Goal: Task Accomplishment & Management: Use online tool/utility

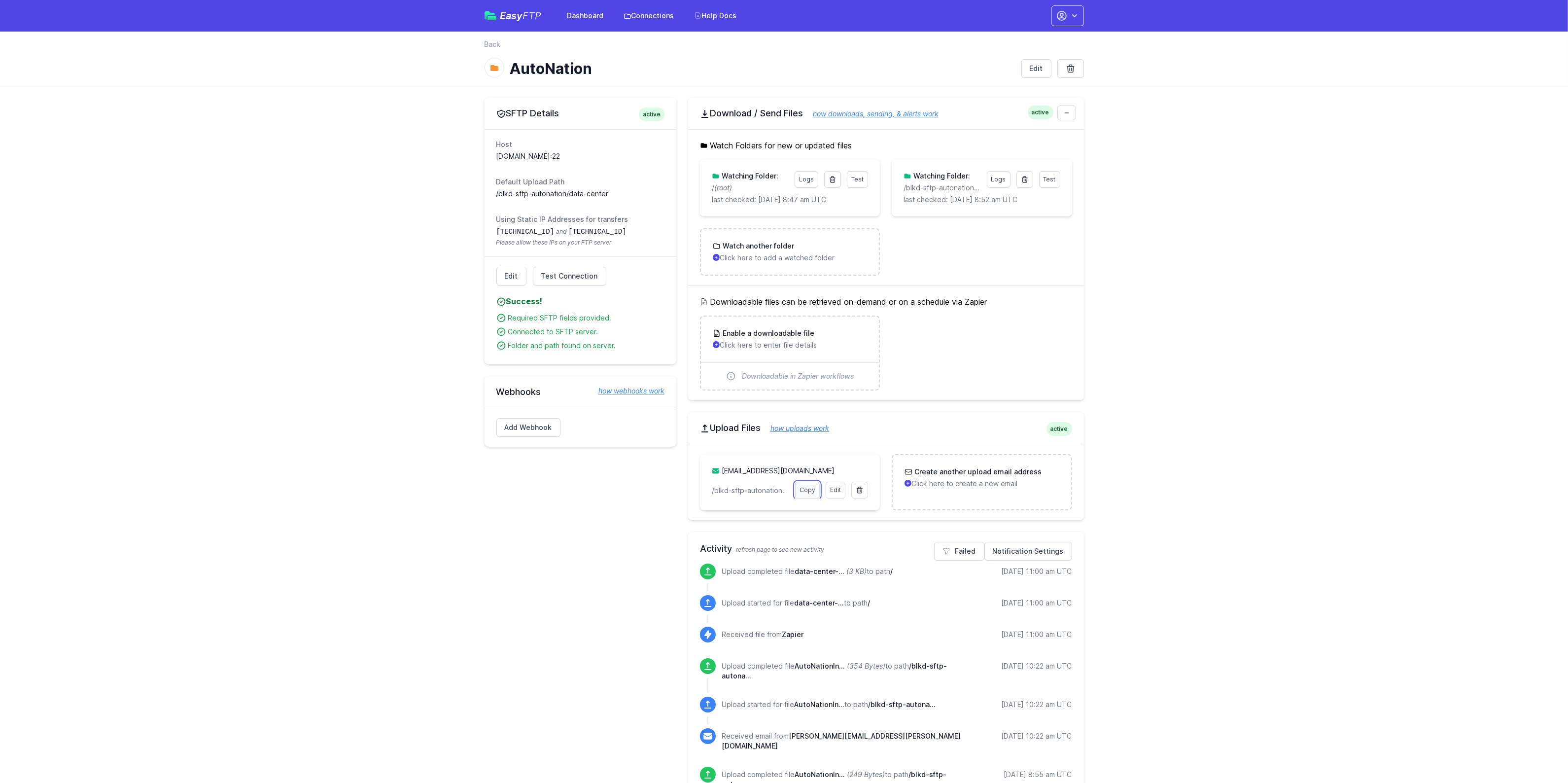
click at [800, 489] on link "Copy" at bounding box center [807, 489] width 25 height 17
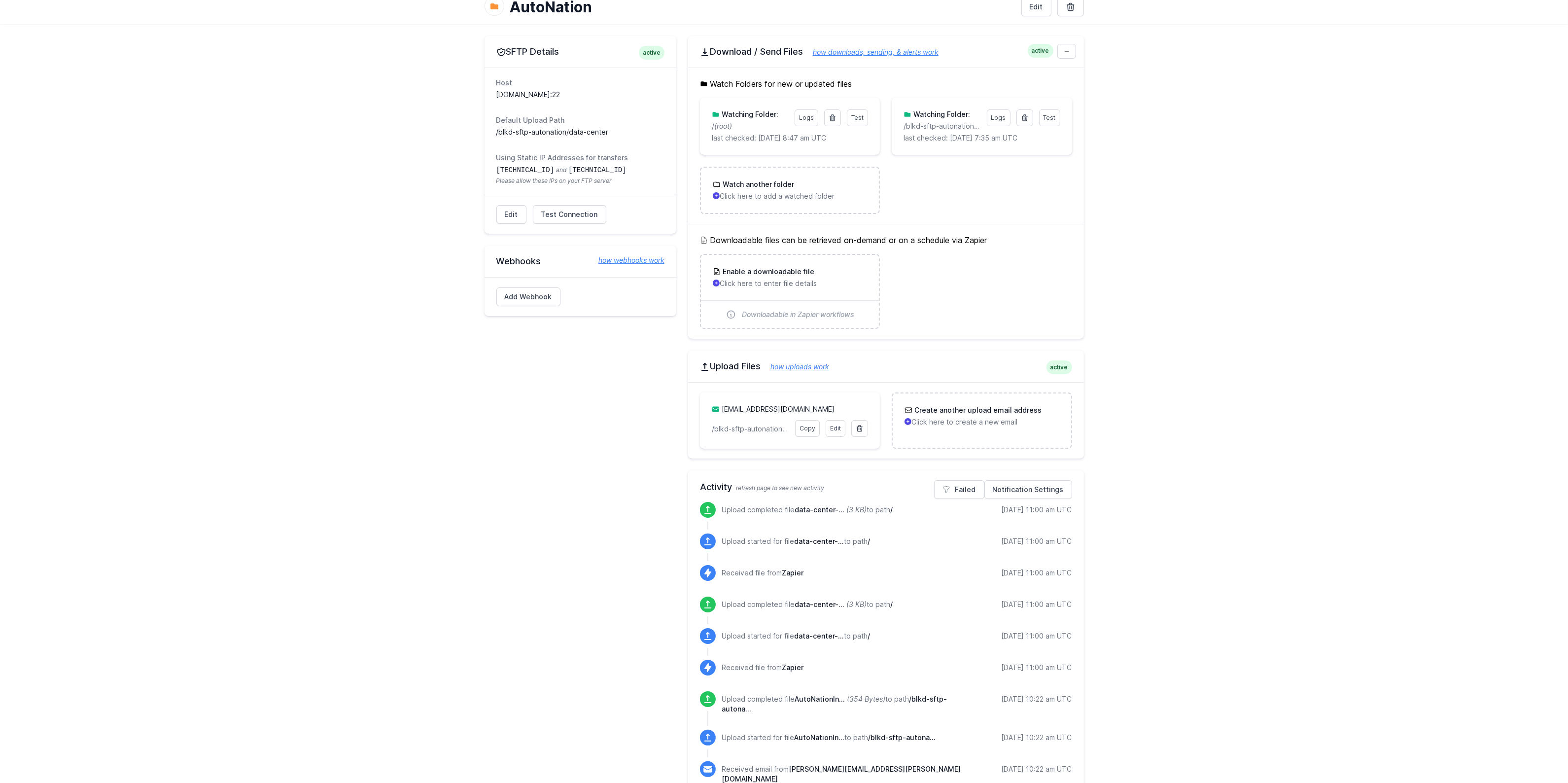
scroll to position [62, 0]
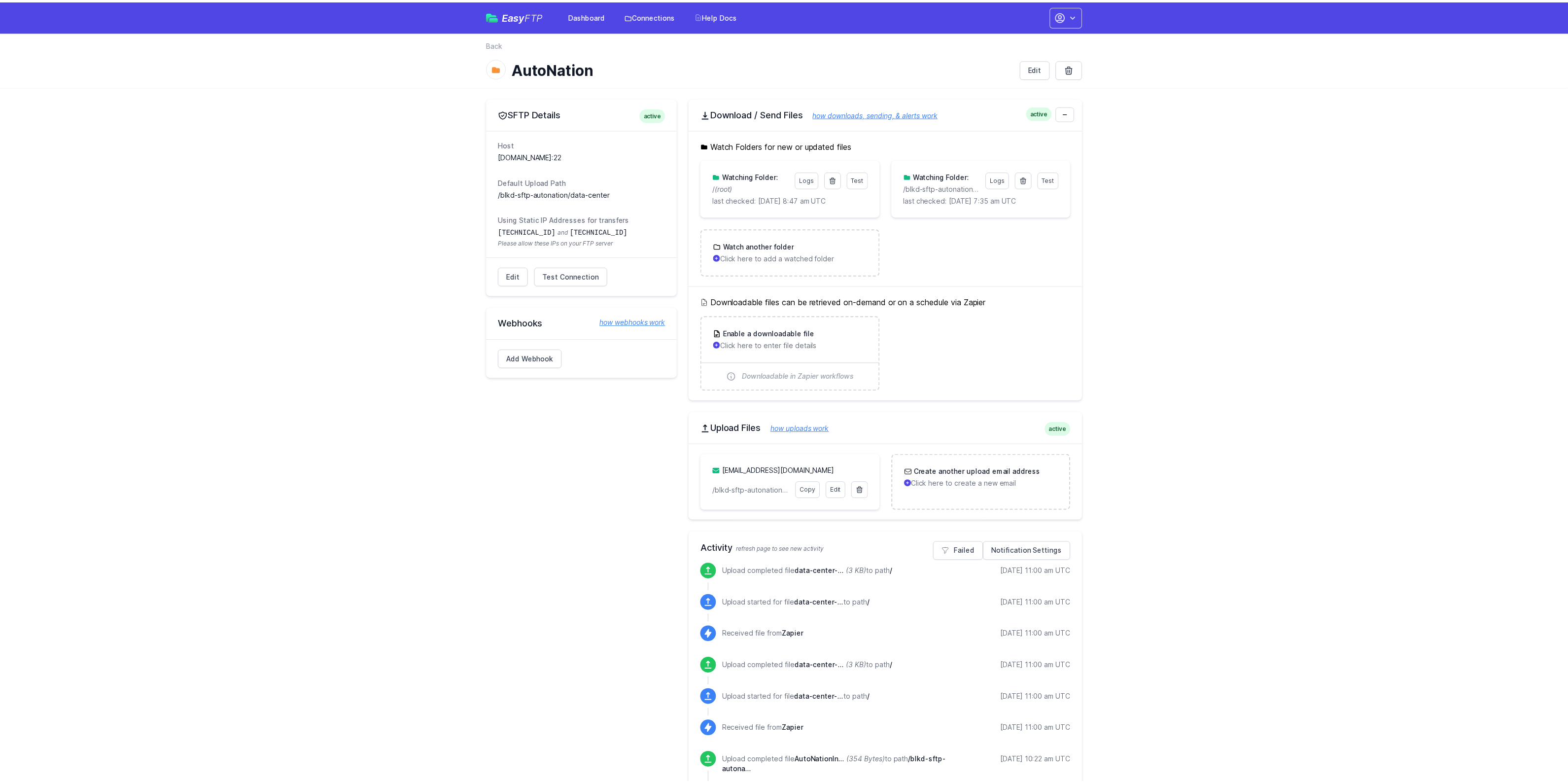
scroll to position [62, 0]
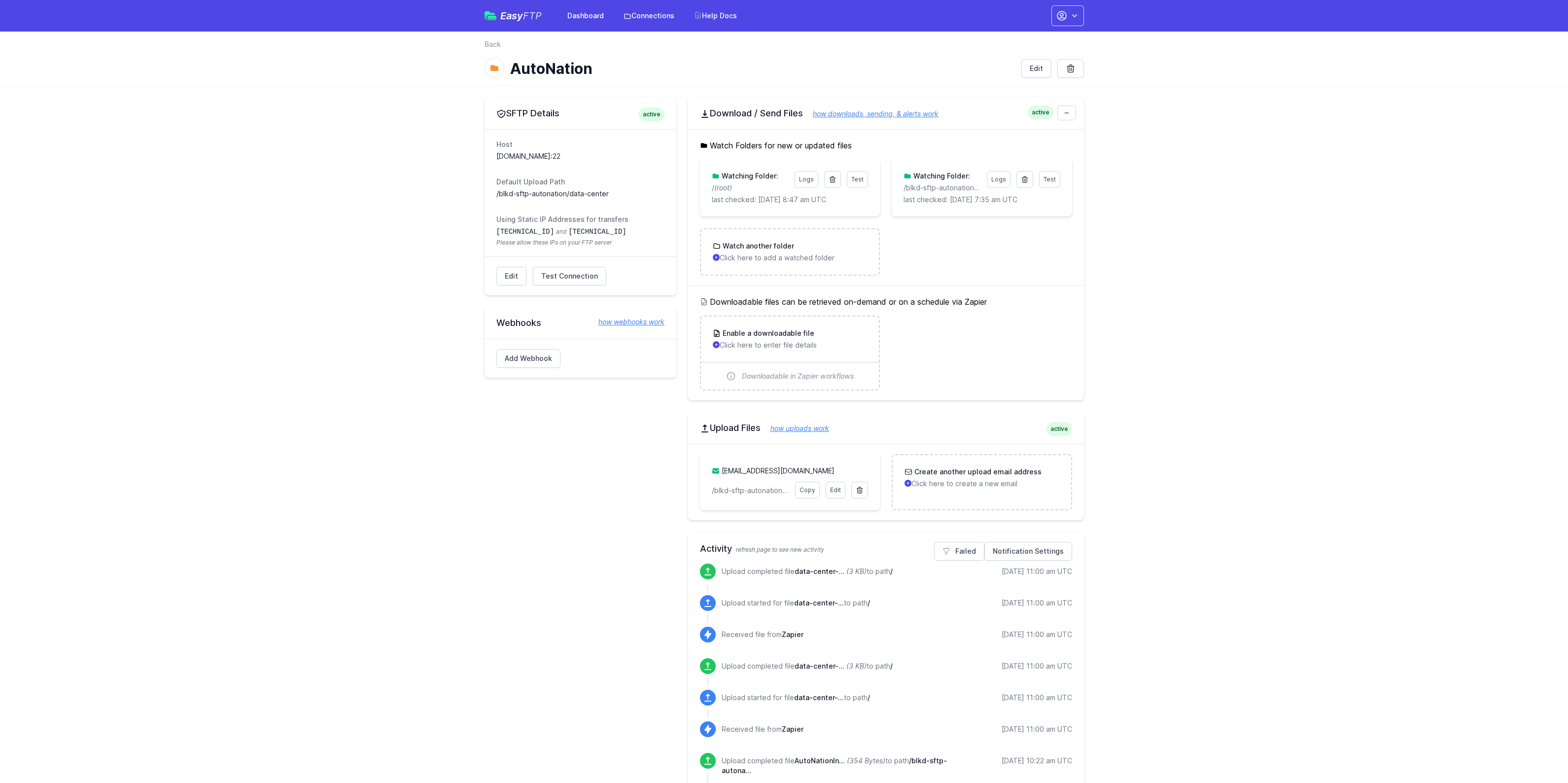
scroll to position [62, 0]
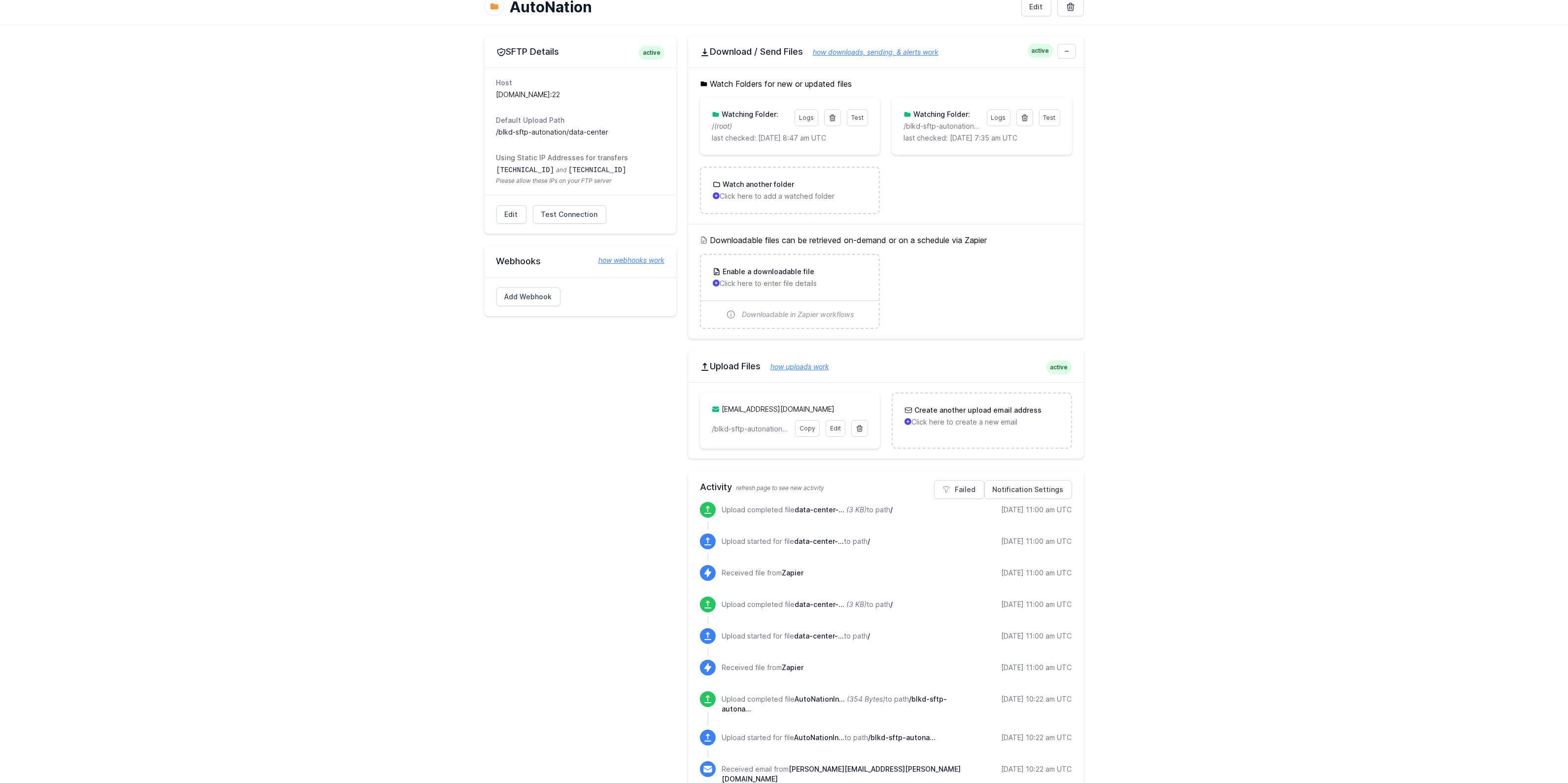
scroll to position [62, 0]
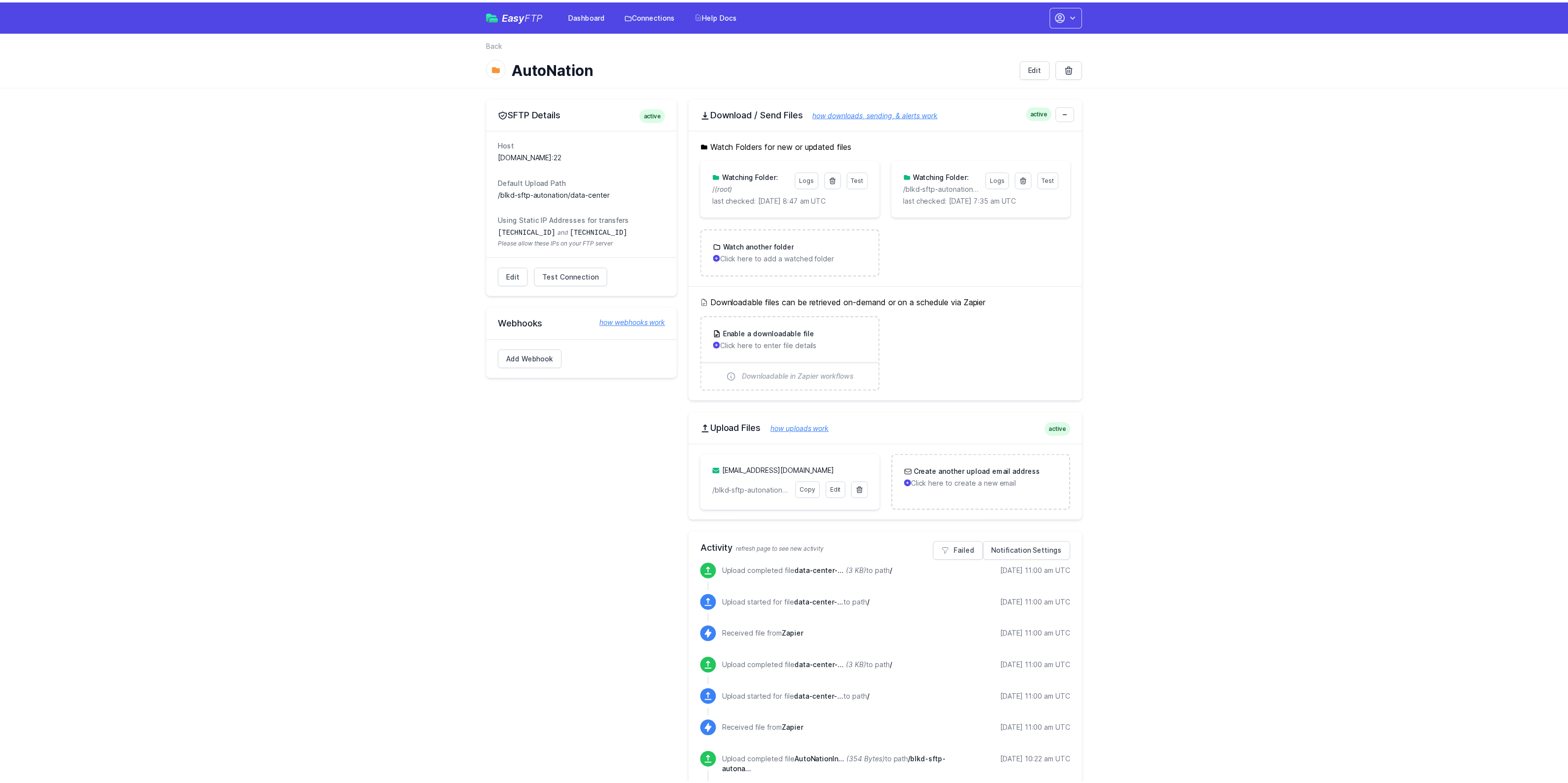
scroll to position [62, 0]
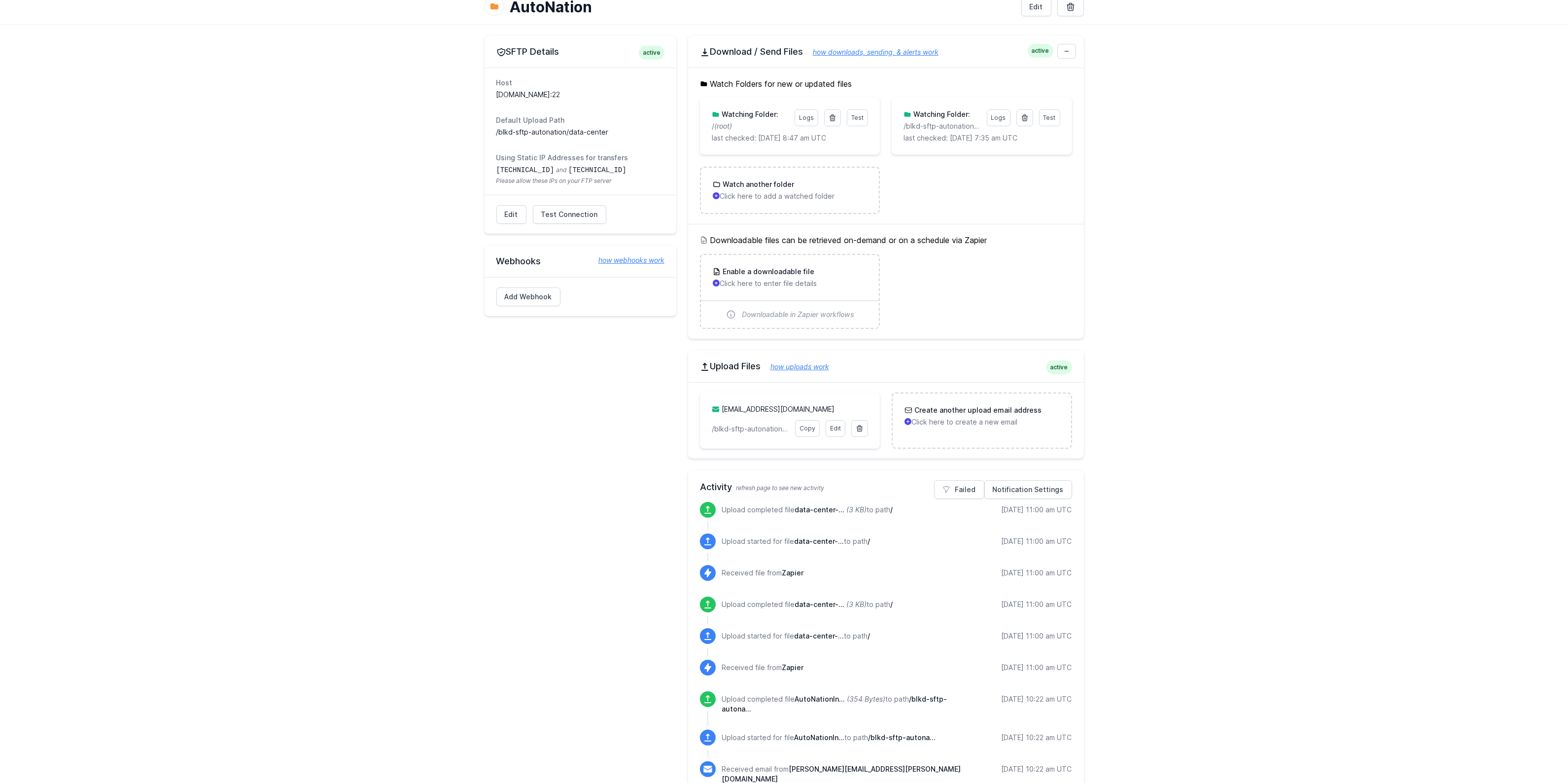
scroll to position [62, 0]
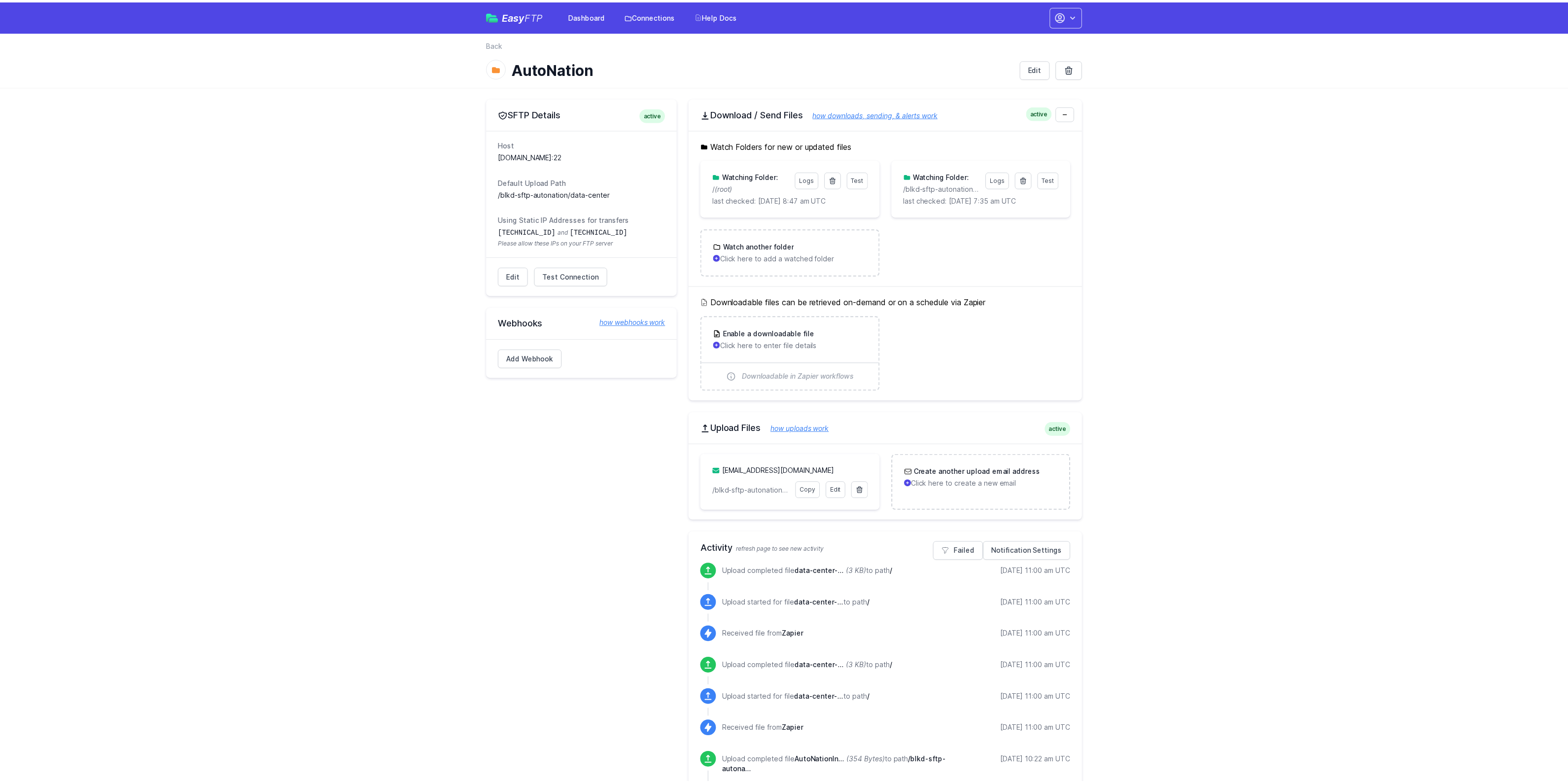
scroll to position [62, 0]
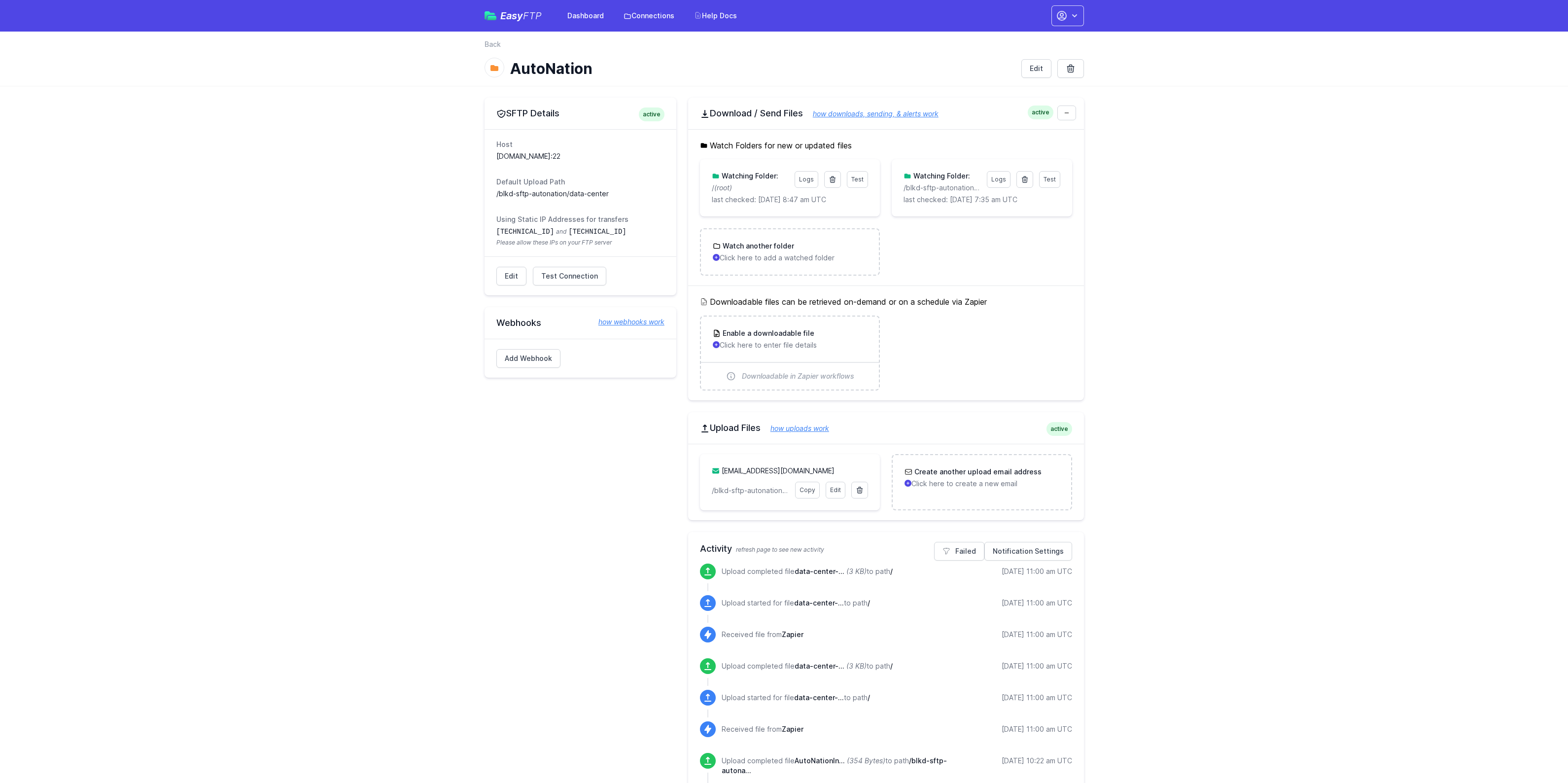
scroll to position [62, 0]
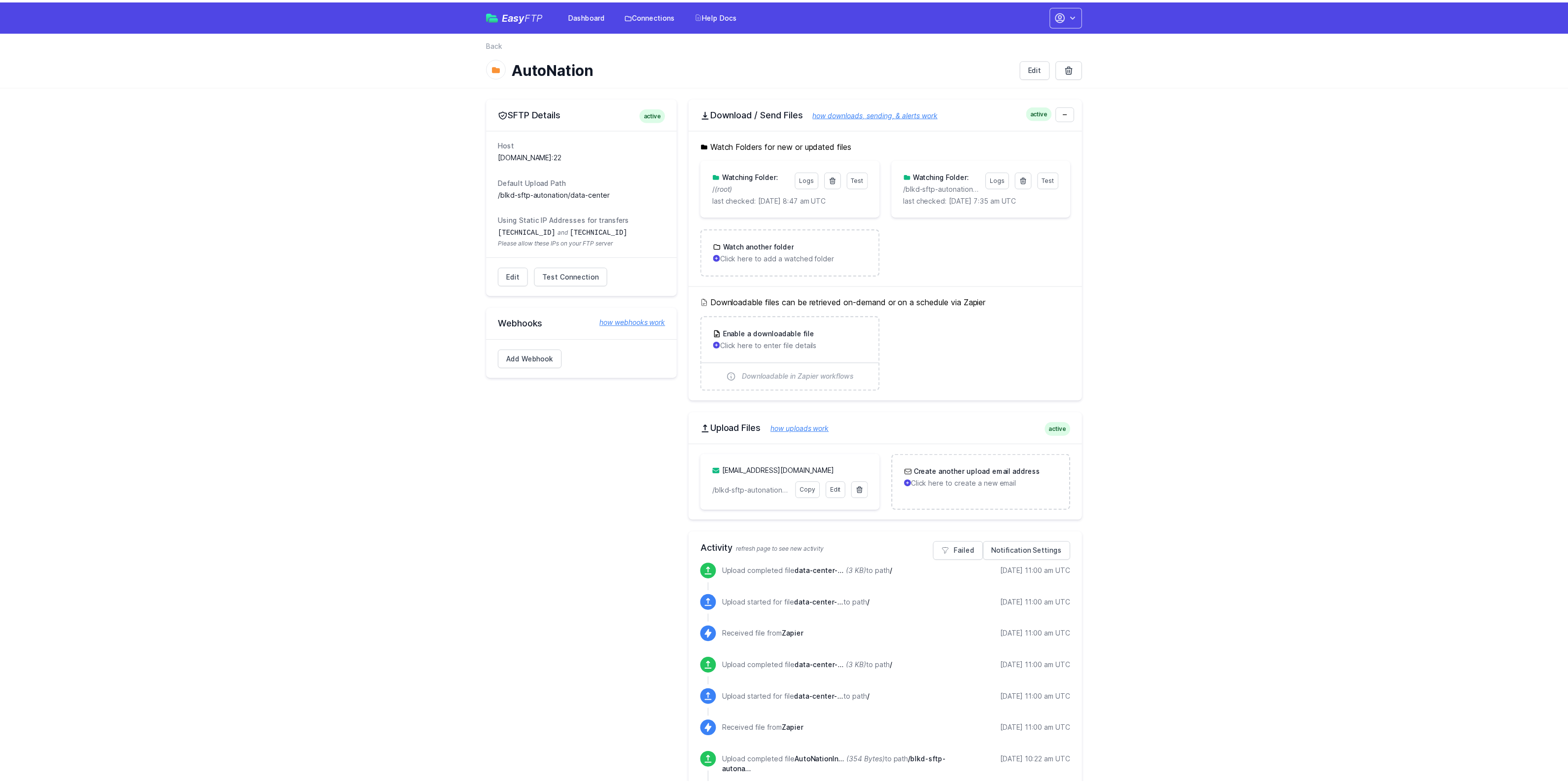
scroll to position [62, 0]
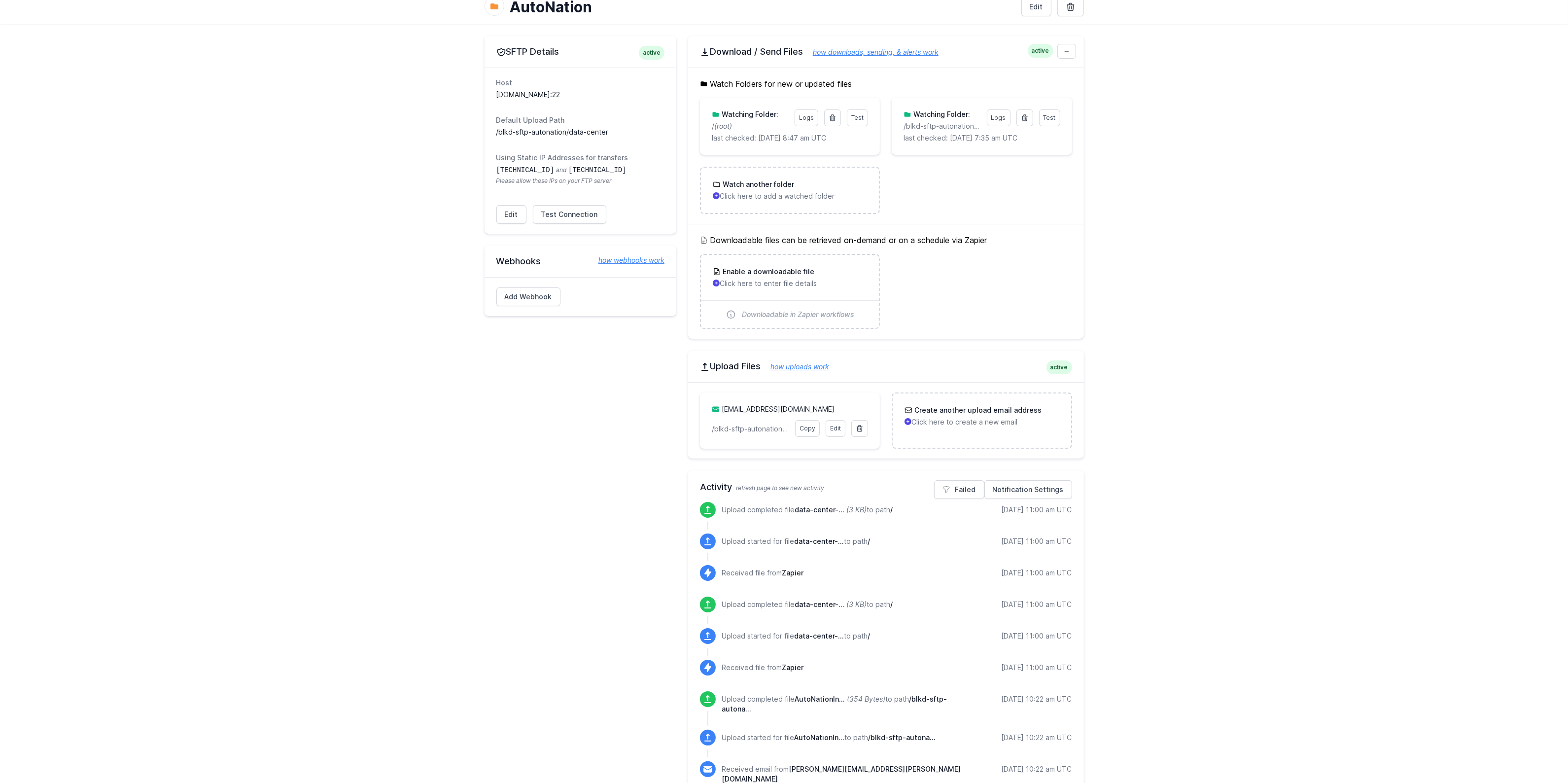
click at [1140, 551] on main "SFTP Details active Host sftp.autonation.beeliked.com:22 Default Upload Path /b…" at bounding box center [784, 793] width 1568 height 1538
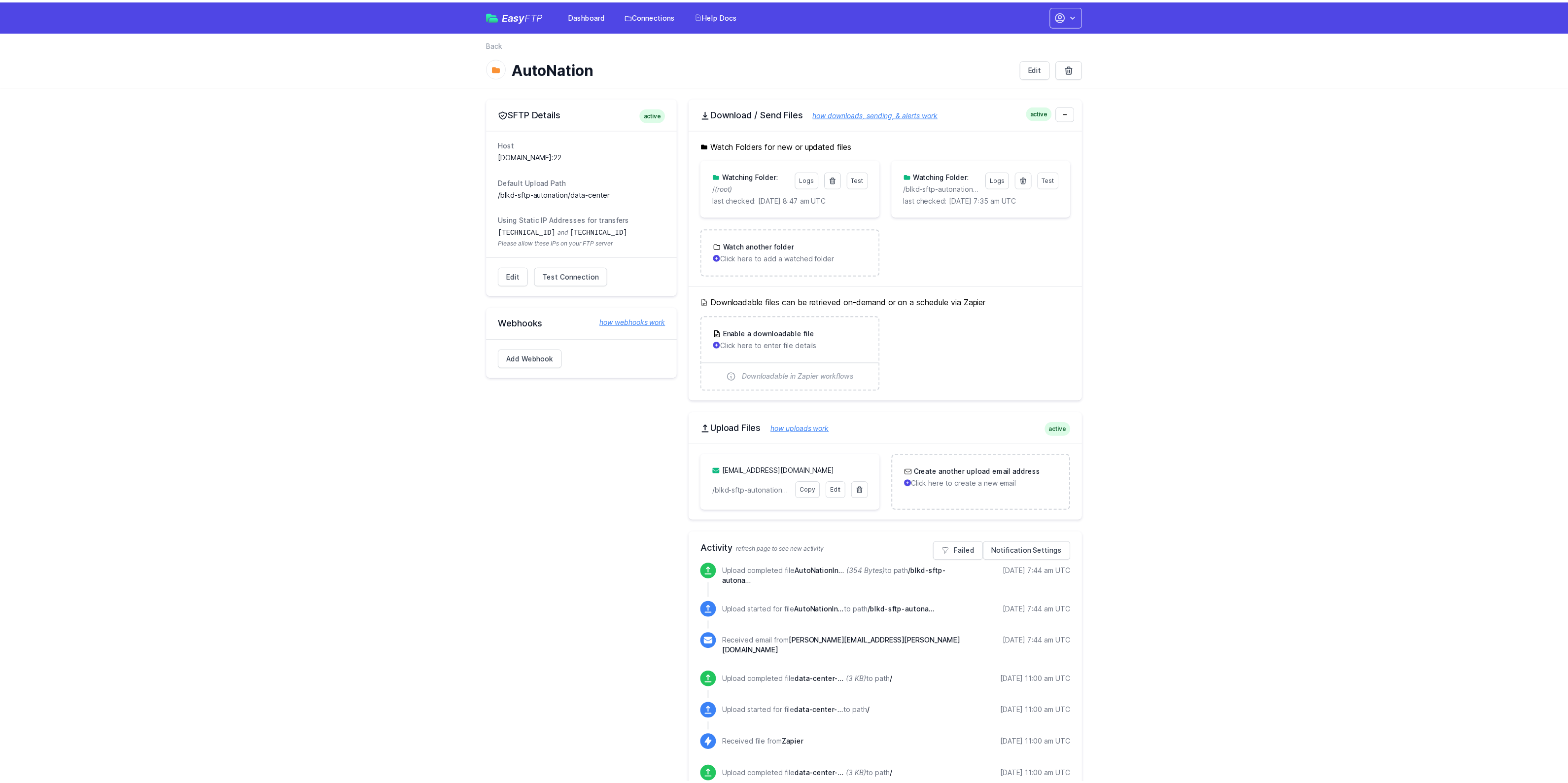
scroll to position [62, 0]
